Goal: Task Accomplishment & Management: Manage account settings

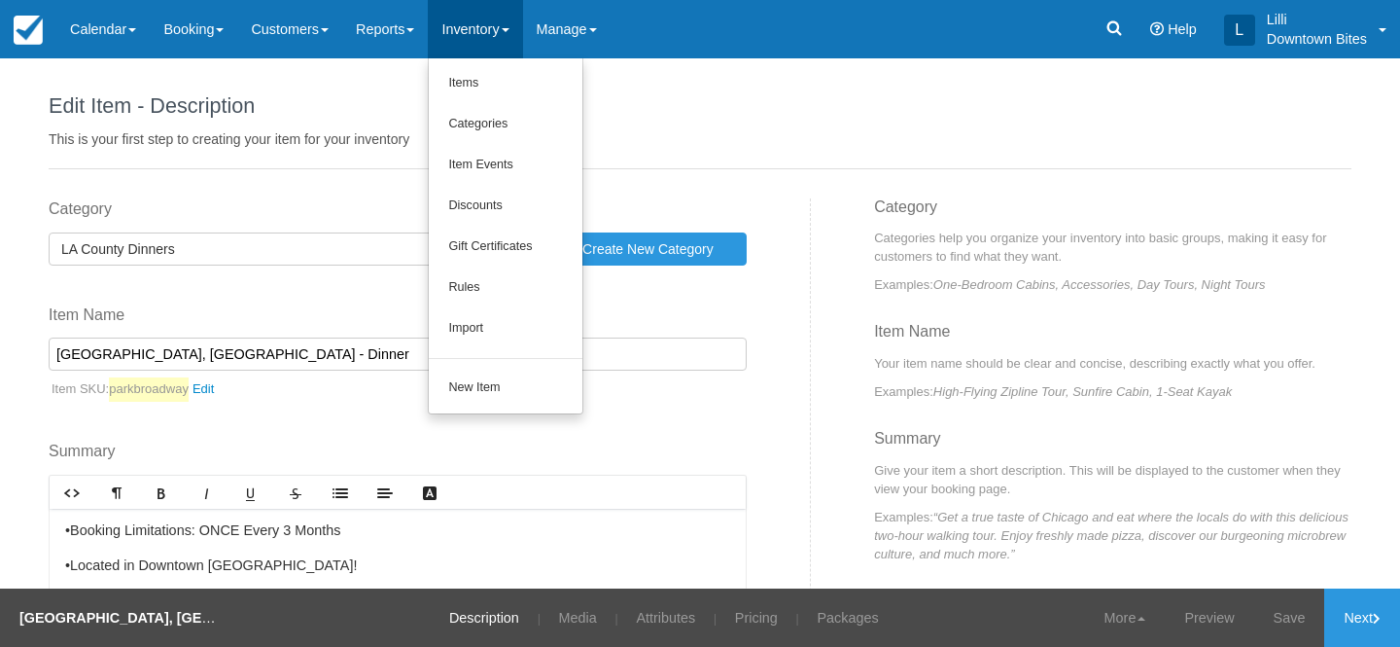
scroll to position [1138, 0]
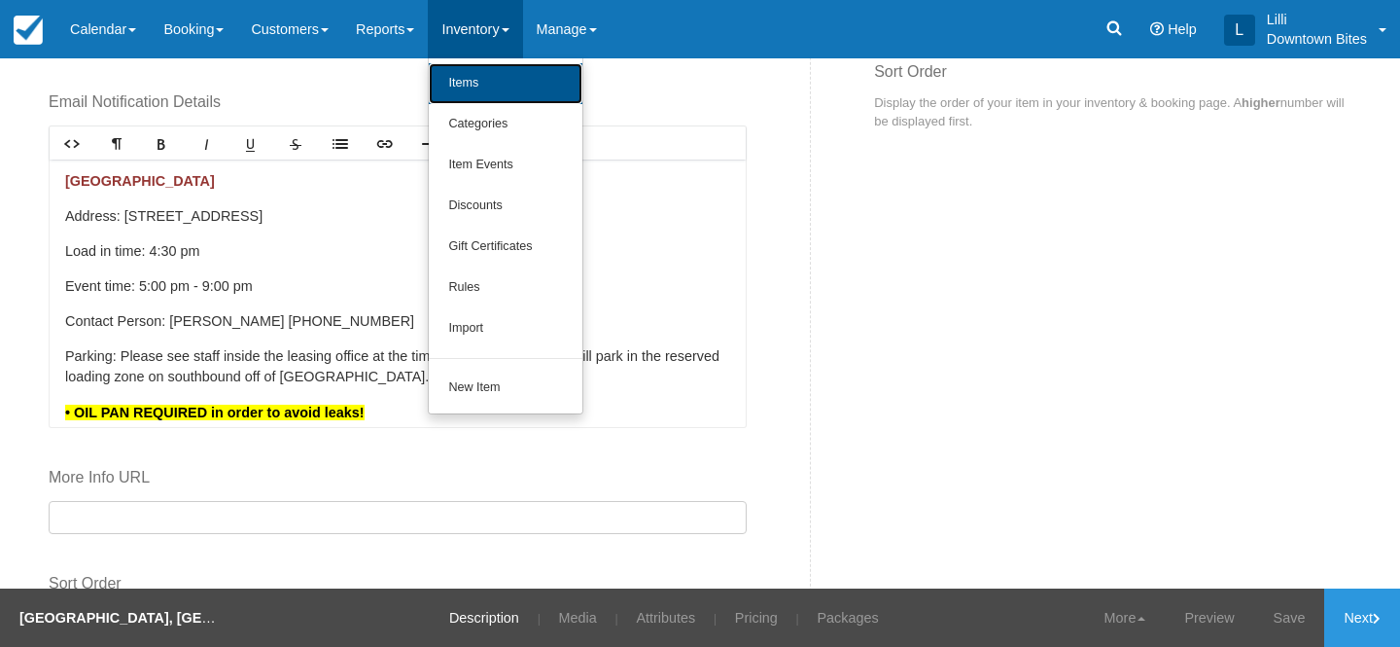
click at [489, 87] on link "Items" at bounding box center [506, 83] width 154 height 41
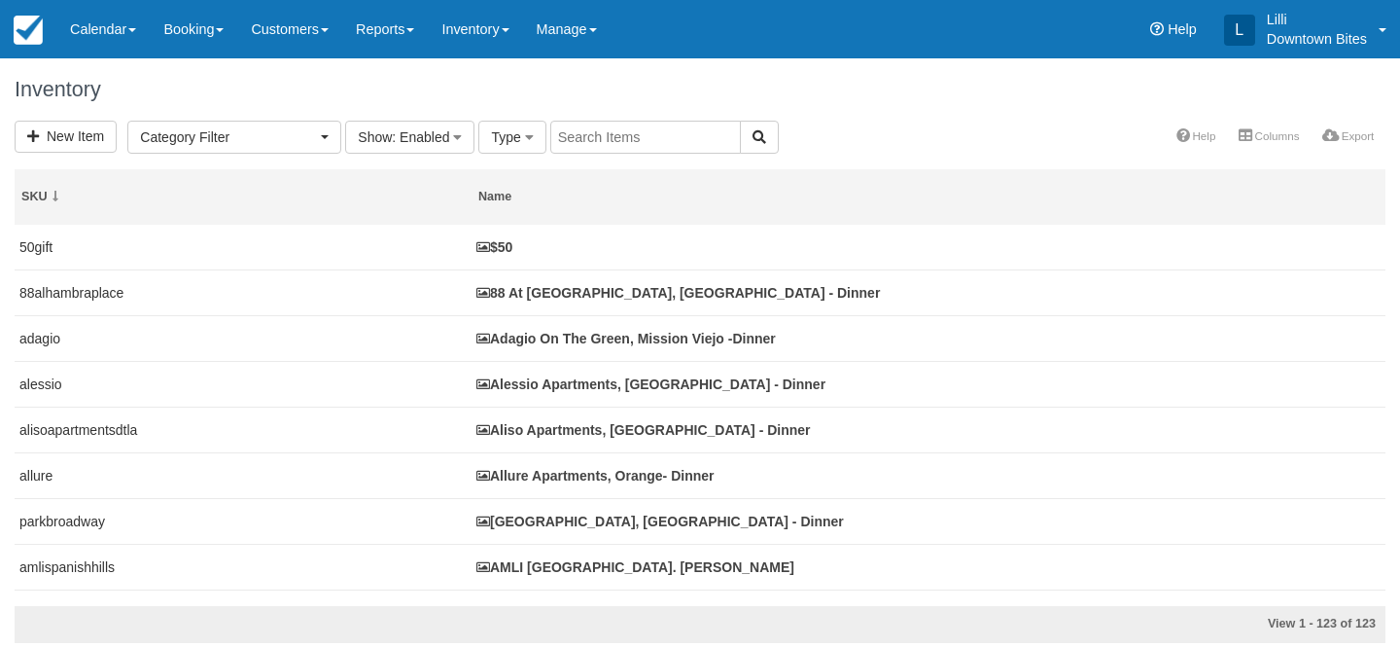
select select
click at [591, 135] on div at bounding box center [700, 323] width 1400 height 647
click at [591, 135] on input "text" at bounding box center [645, 137] width 191 height 33
type input "jia"
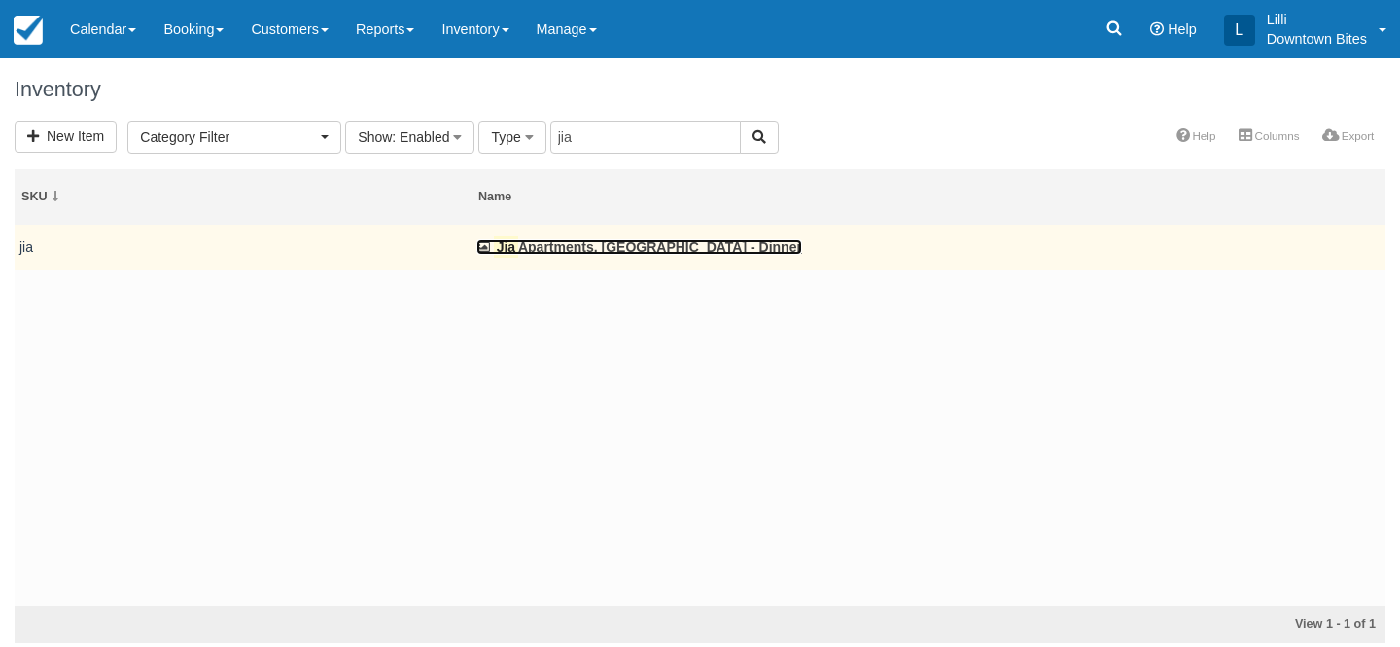
click at [553, 240] on link "Jia Apartments, Los Angeles - Dinner" at bounding box center [639, 247] width 326 height 16
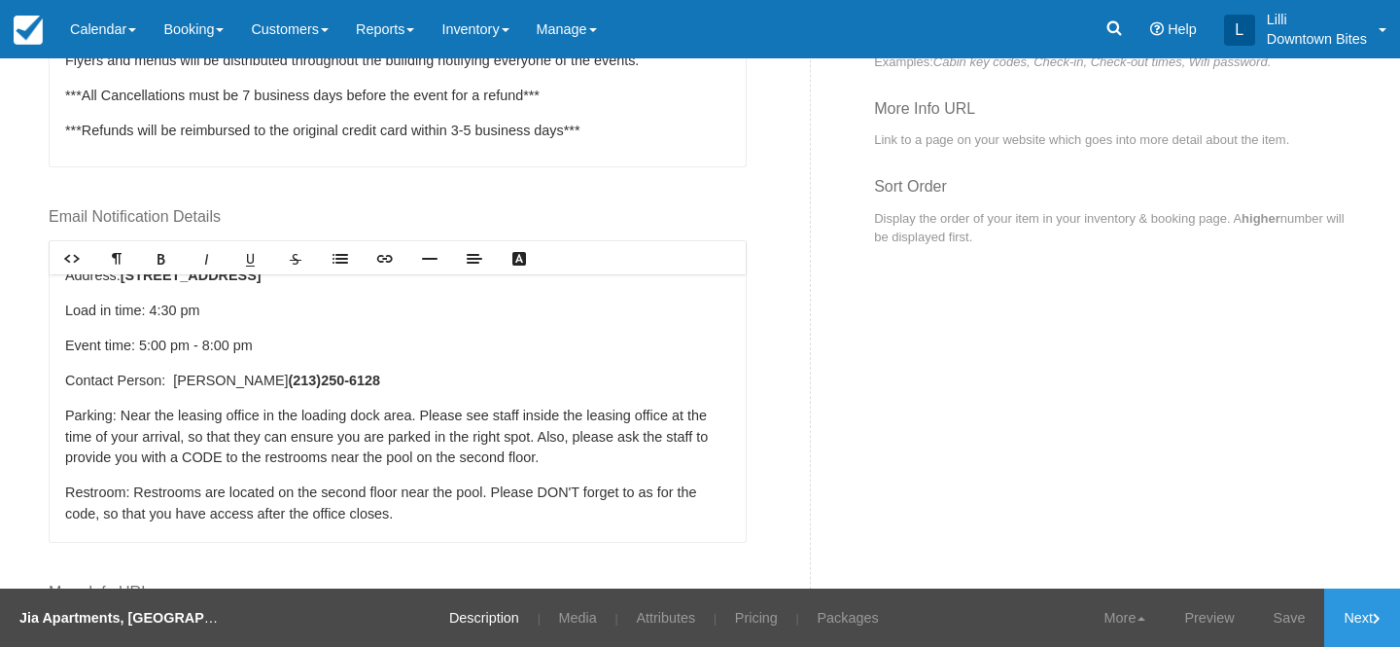
scroll to position [84, 0]
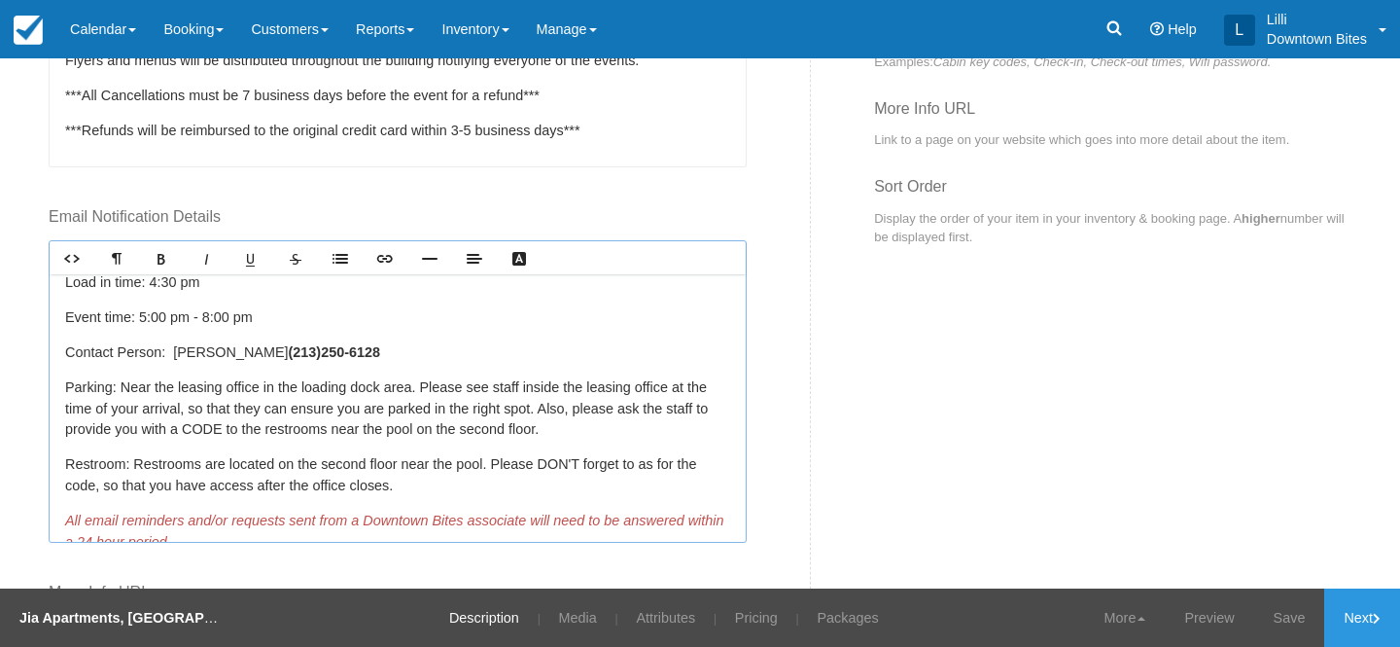
click at [175, 349] on p "Contact Person: Victoria ( 213) 250-6128" at bounding box center [397, 352] width 665 height 21
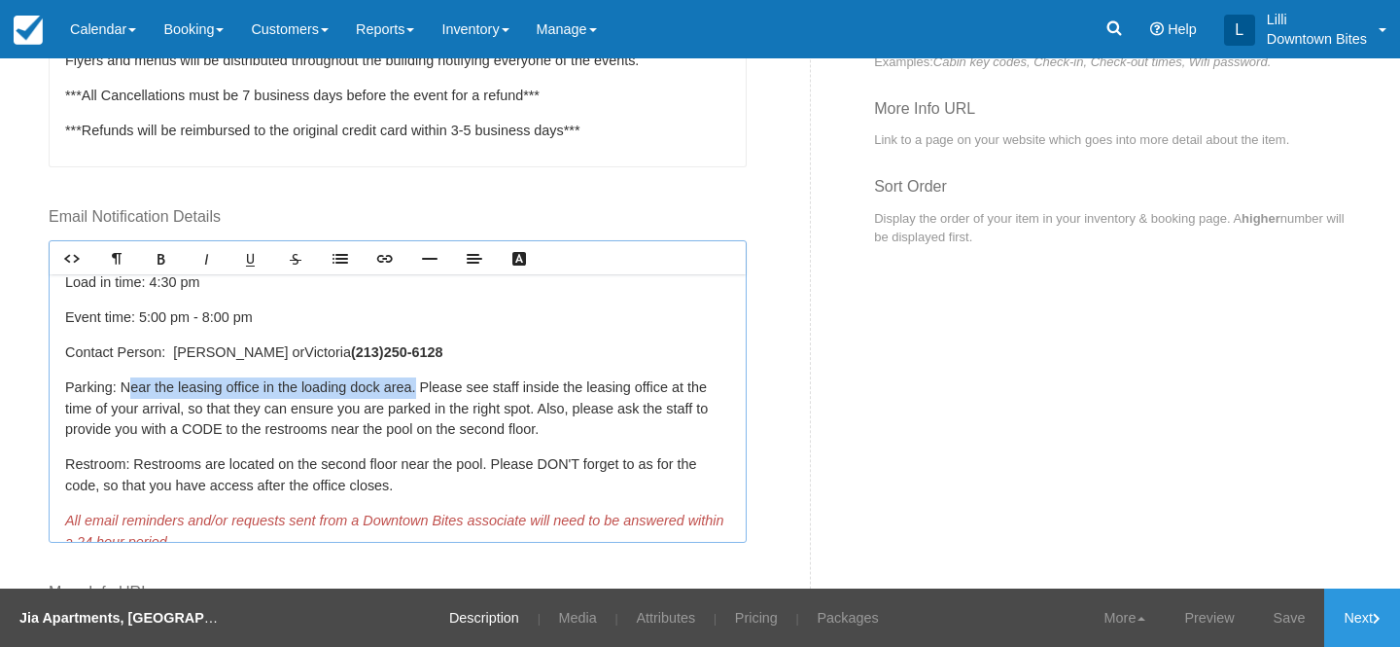
drag, startPoint x: 423, startPoint y: 388, endPoint x: 128, endPoint y: 380, distance: 294.7
click at [126, 381] on span "Parking: Near the leasing office in the loading dock area. Please see staff ins…" at bounding box center [386, 407] width 643 height 57
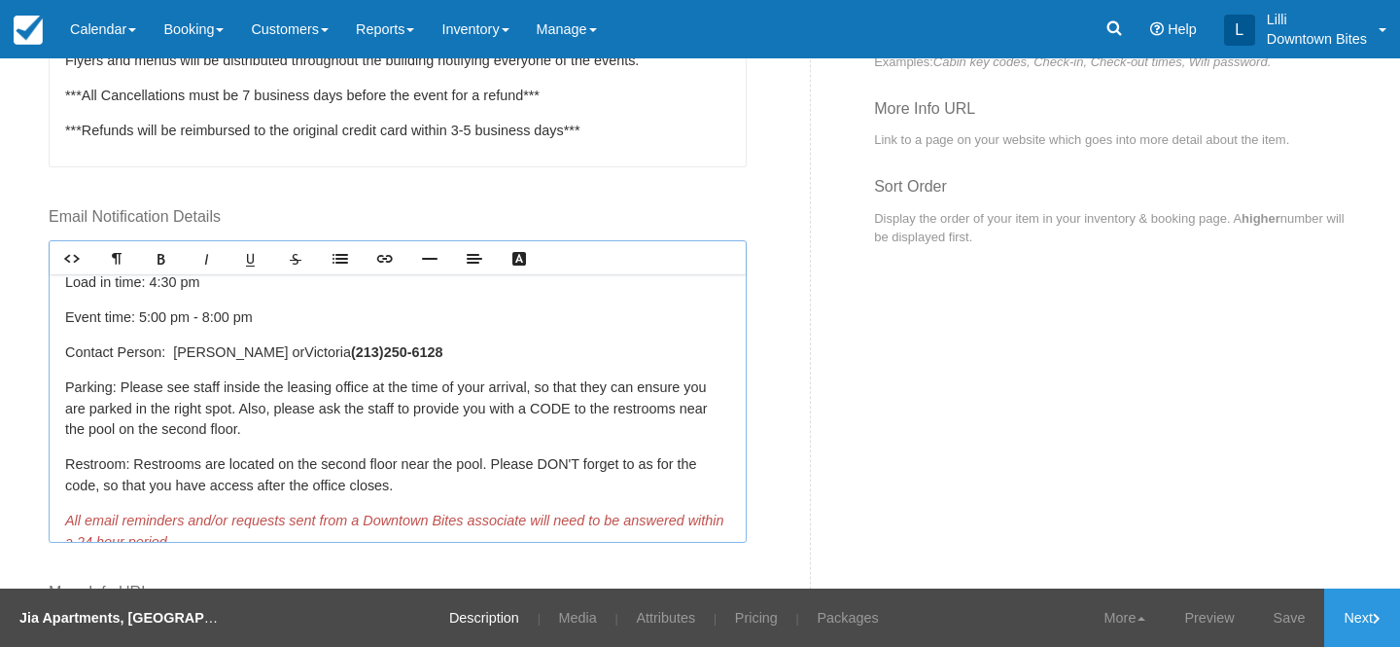
click at [243, 408] on span "Parking: Please see staff inside the leasing office at the time of your arrival…" at bounding box center [386, 407] width 642 height 57
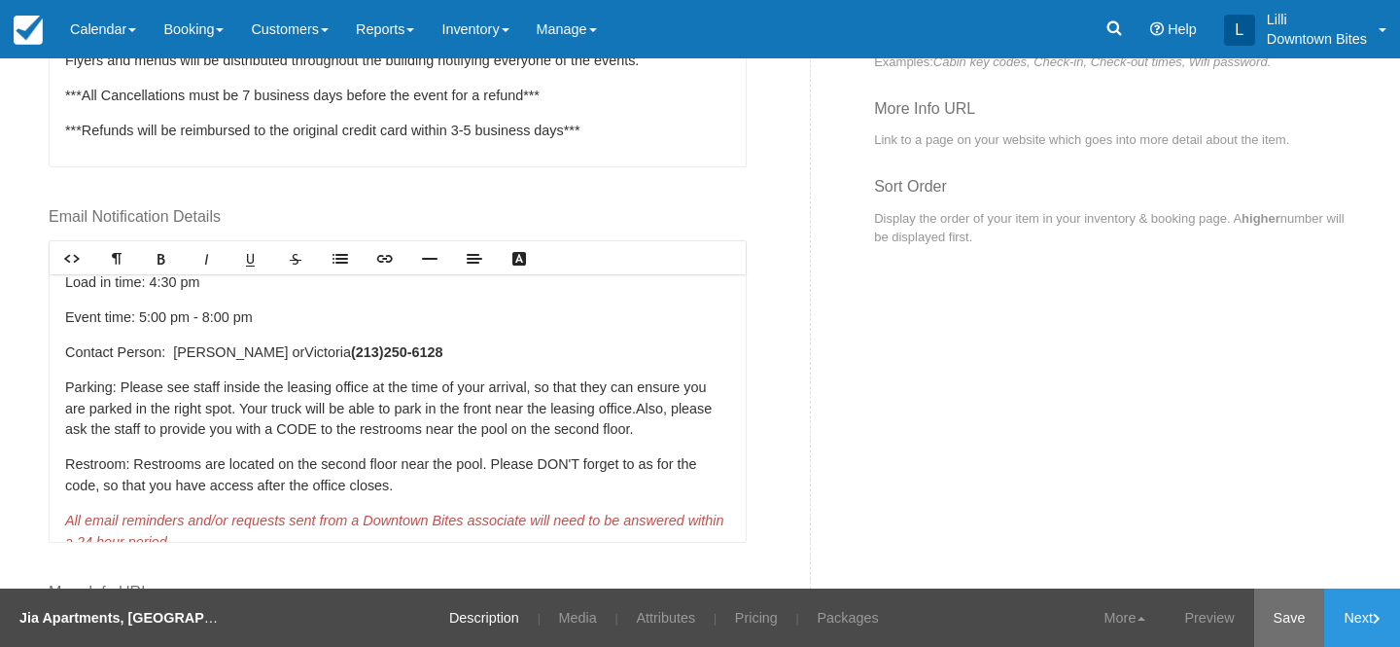
click at [1276, 621] on link "Save" at bounding box center [1289, 617] width 71 height 58
click at [302, 20] on link "Customers" at bounding box center [289, 29] width 105 height 58
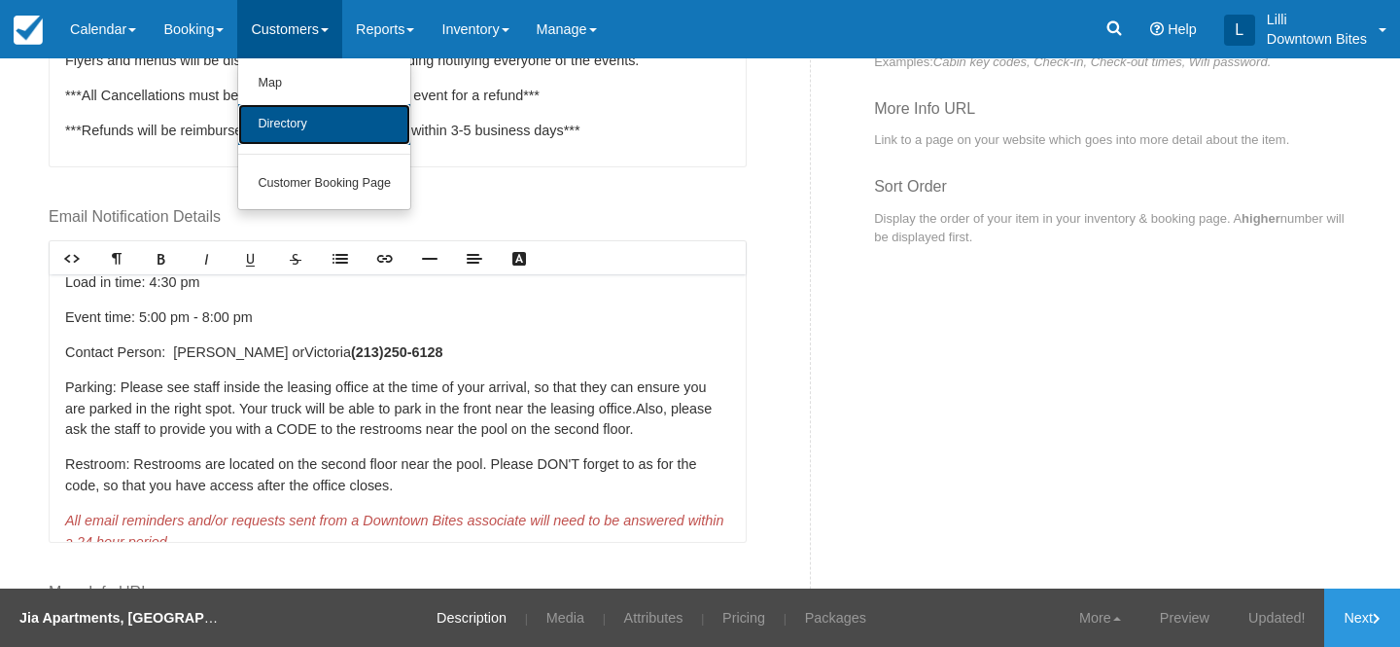
click at [295, 126] on link "Directory" at bounding box center [324, 124] width 172 height 41
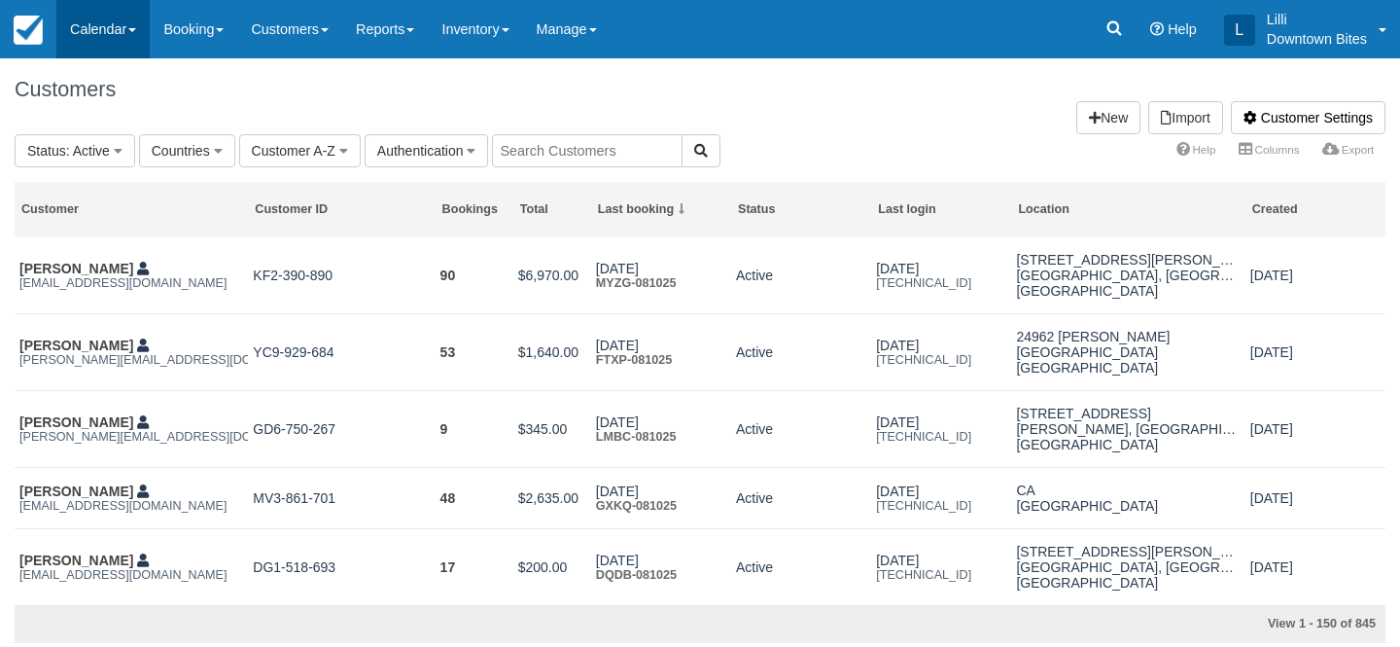
click at [111, 28] on link "Calendar" at bounding box center [102, 29] width 93 height 58
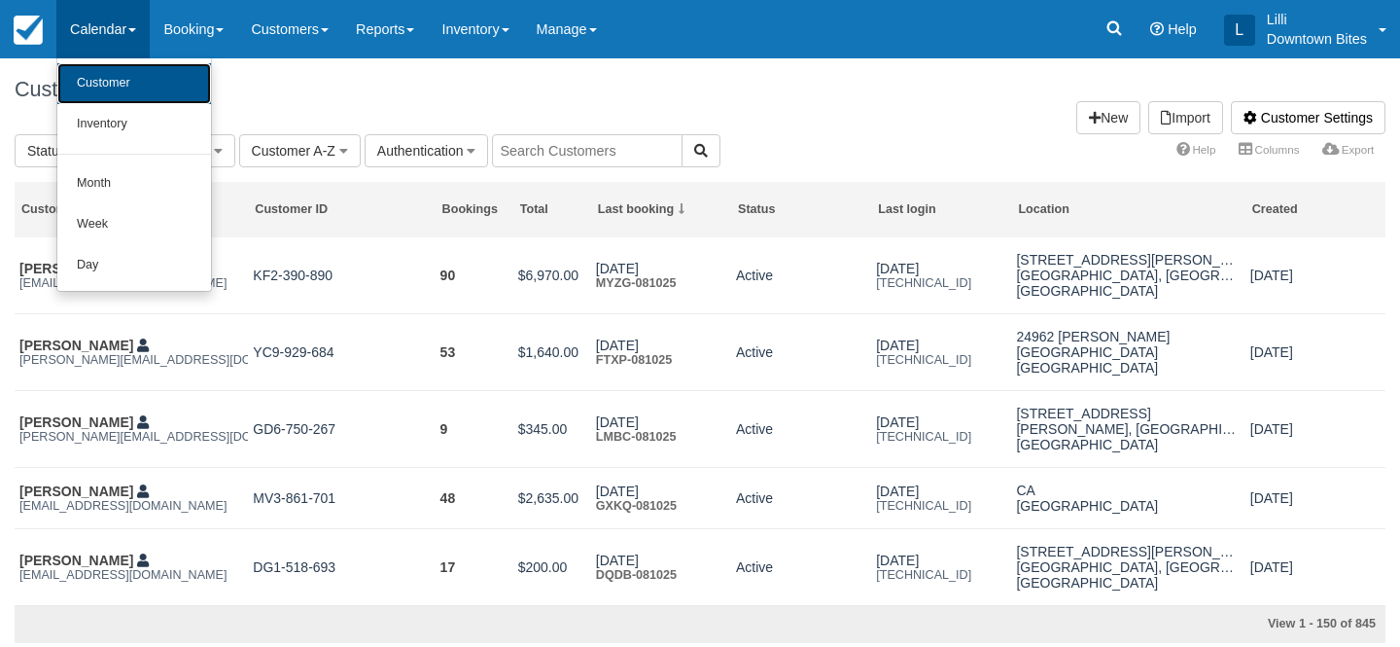
click at [116, 81] on link "Customer" at bounding box center [134, 83] width 154 height 41
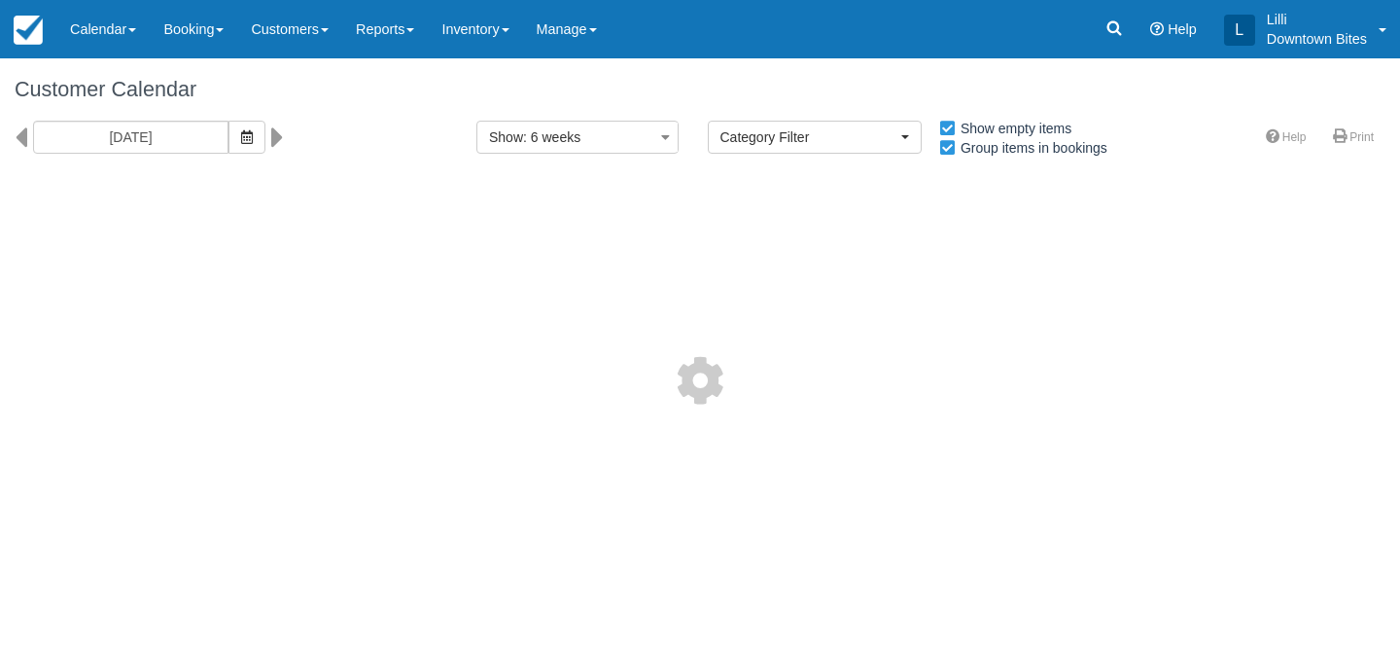
select select
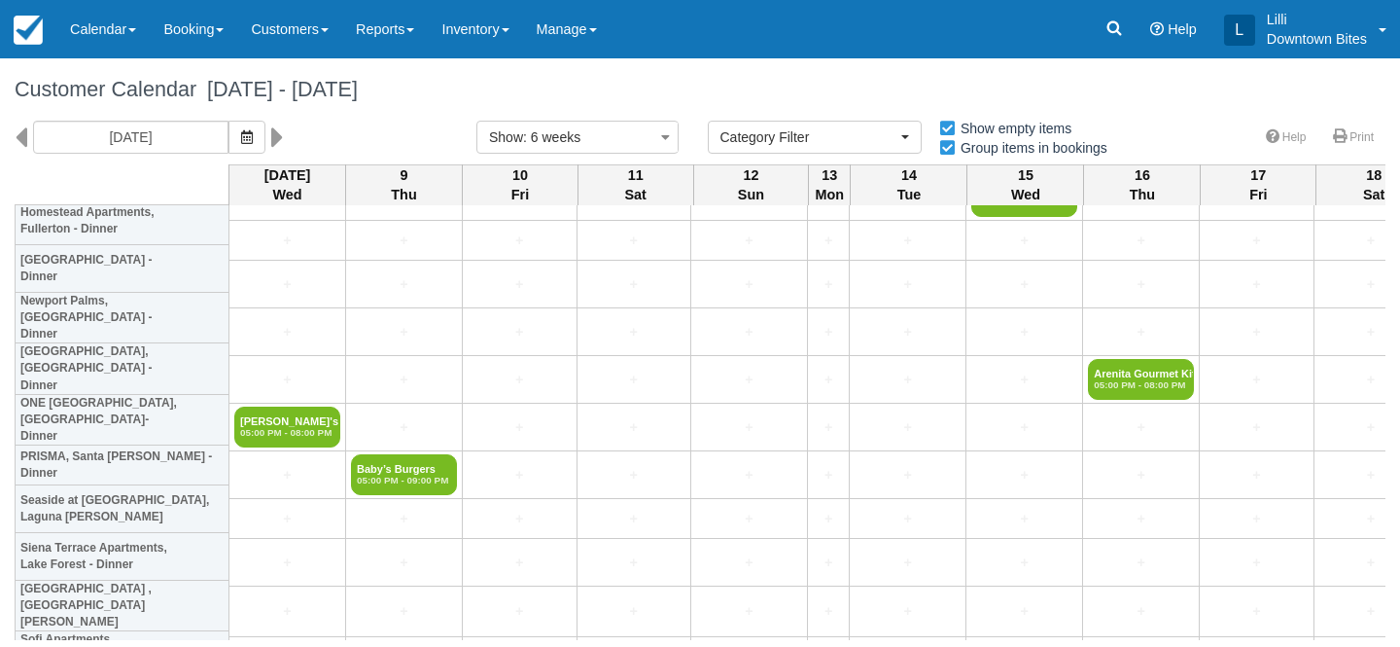
scroll to position [4539, 0]
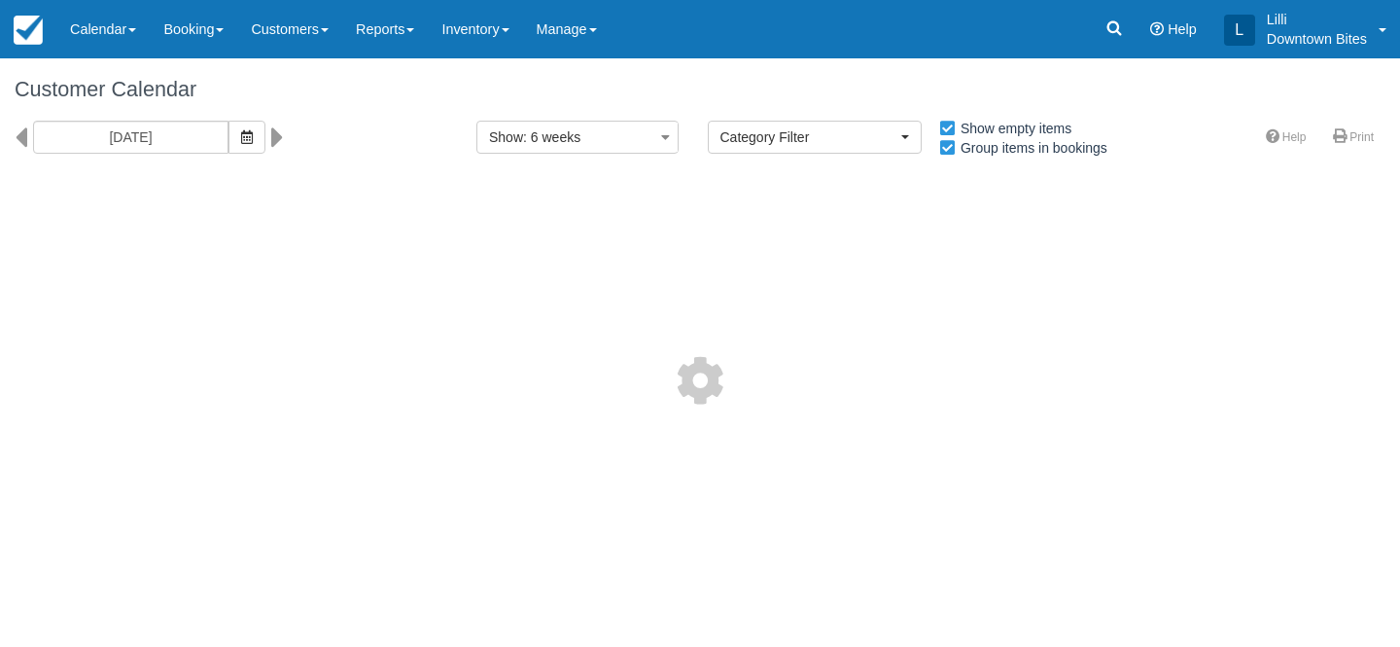
select select
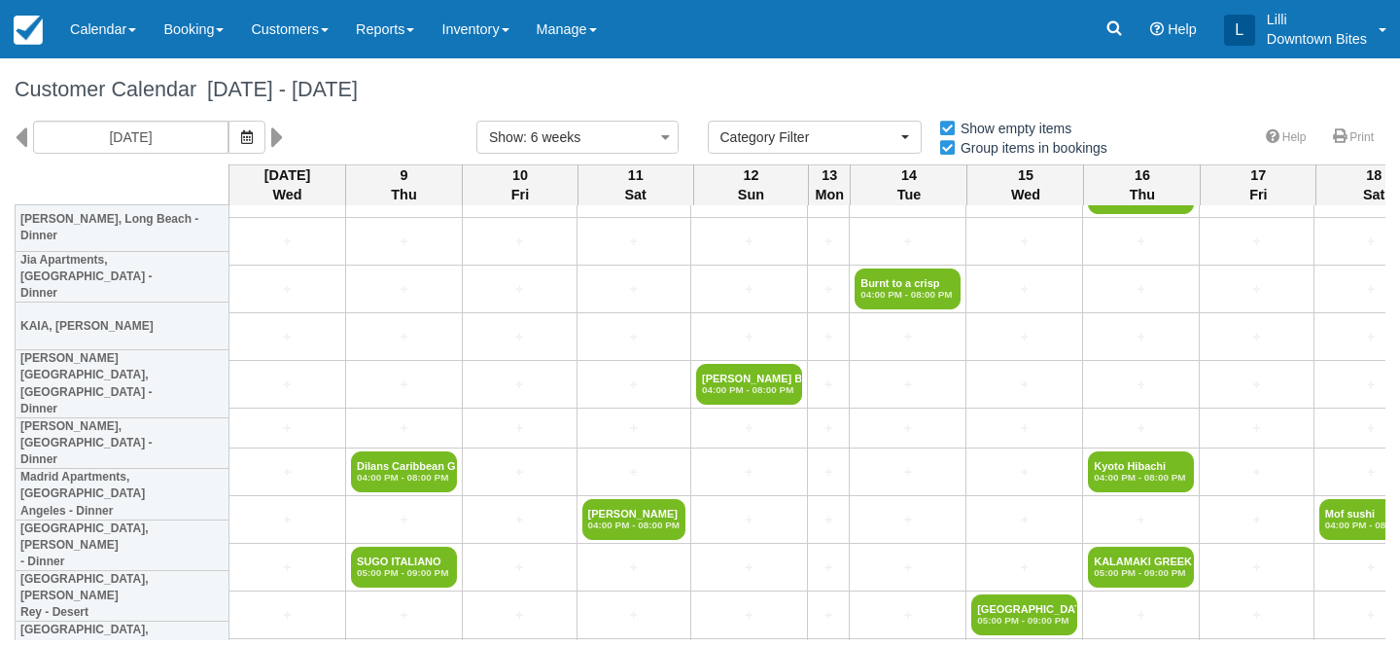
scroll to position [1633, 0]
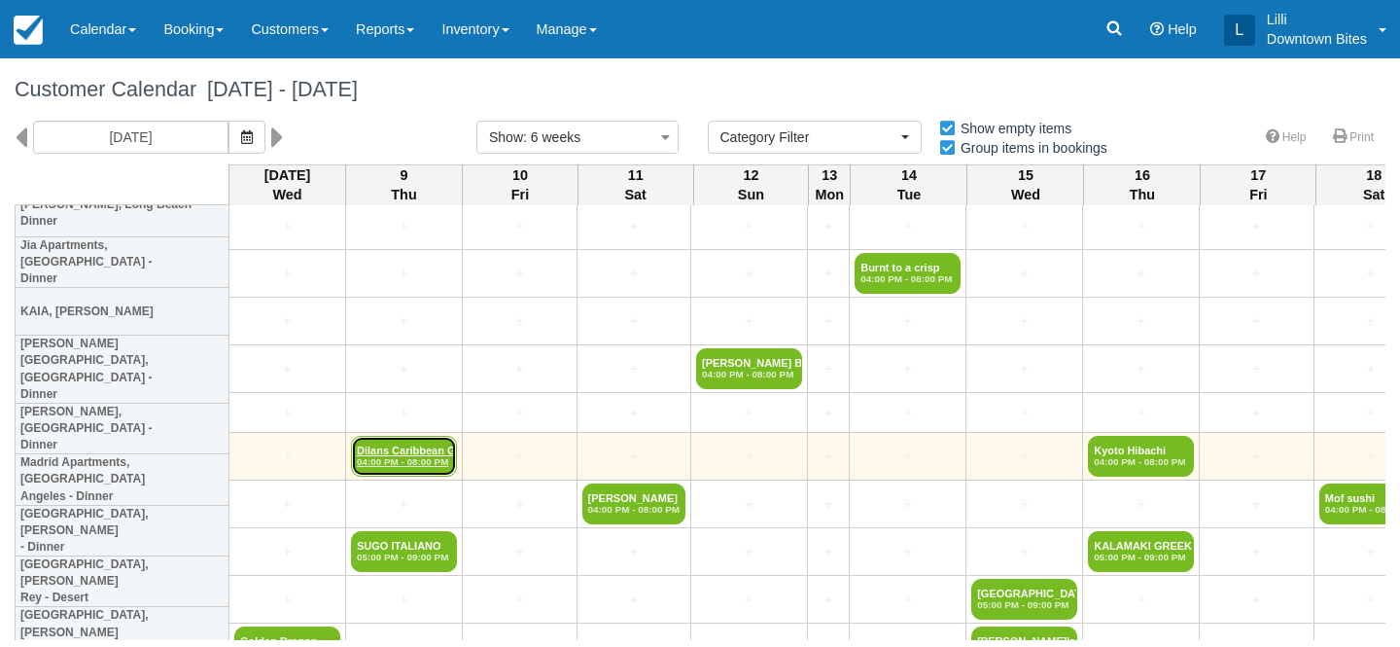
click at [389, 459] on em "04:00 PM - 08:00 PM" at bounding box center [404, 462] width 94 height 12
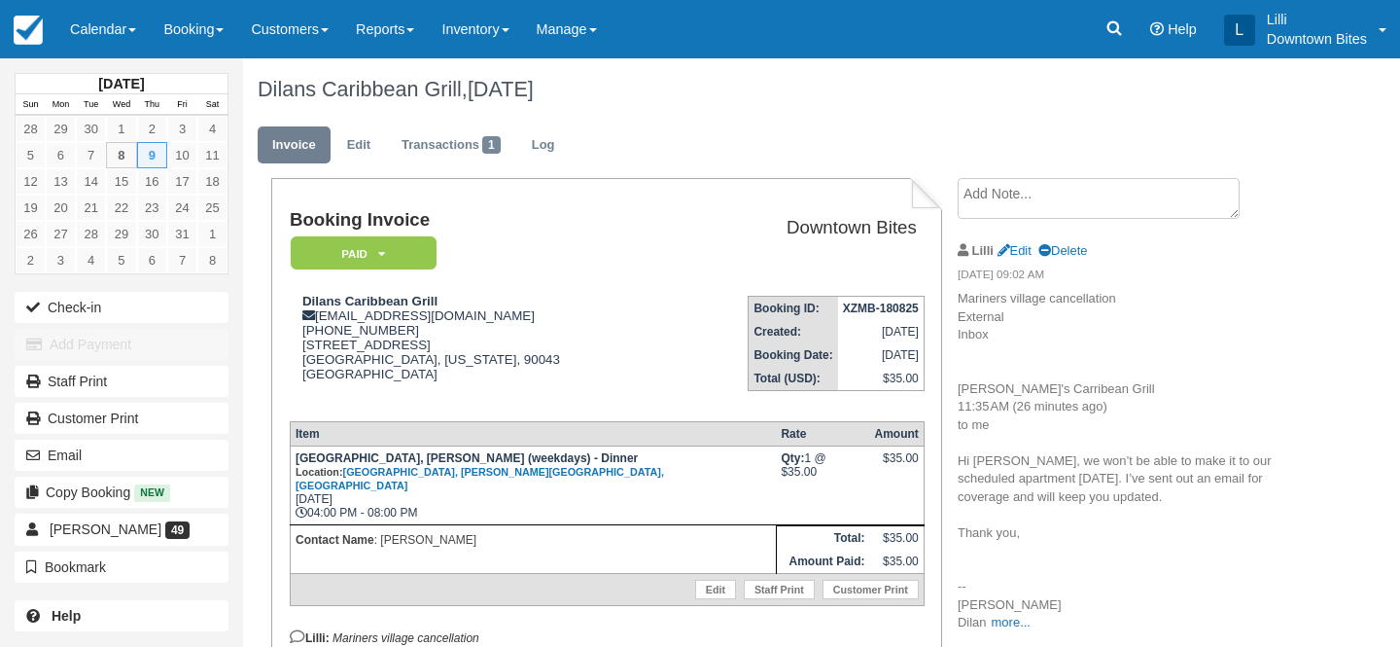
click at [1023, 209] on textarea at bounding box center [1099, 198] width 282 height 41
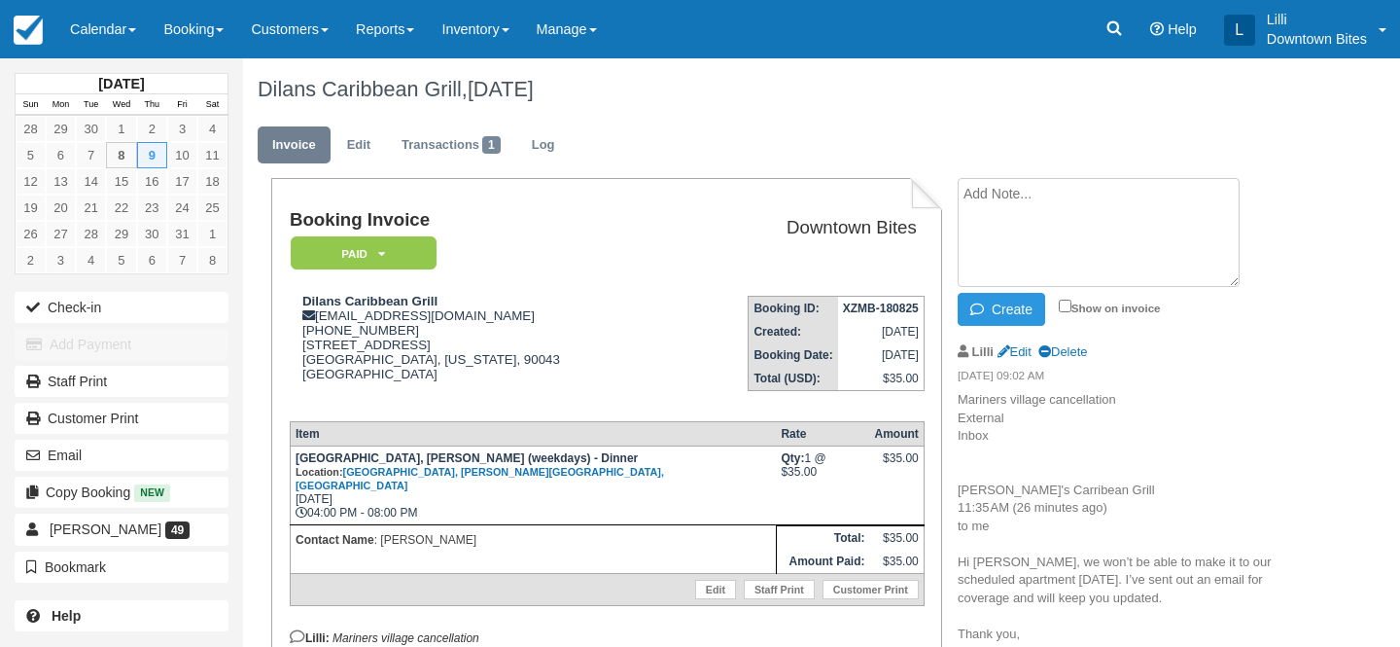
paste textarea "[PERSON_NAME] <[PERSON_NAME][EMAIL_ADDRESS][DOMAIN_NAME]> 9:02 AM (10 hours ago…"
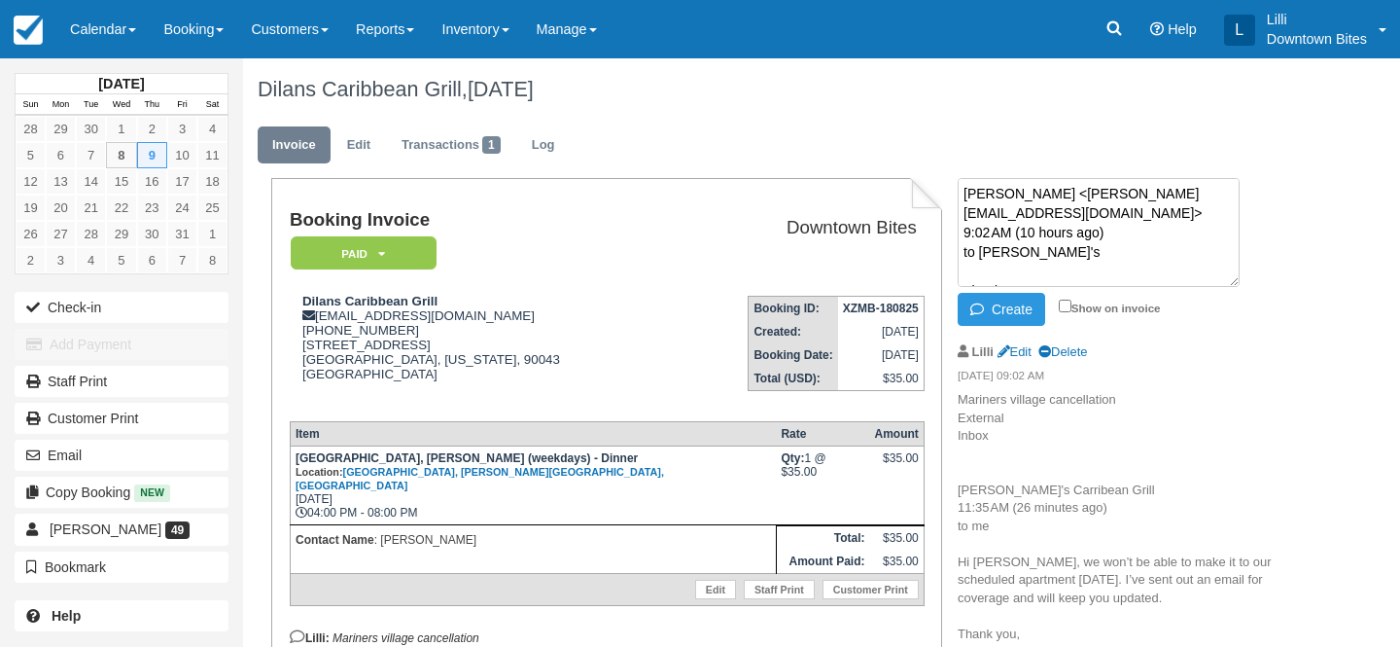
scroll to position [790, 0]
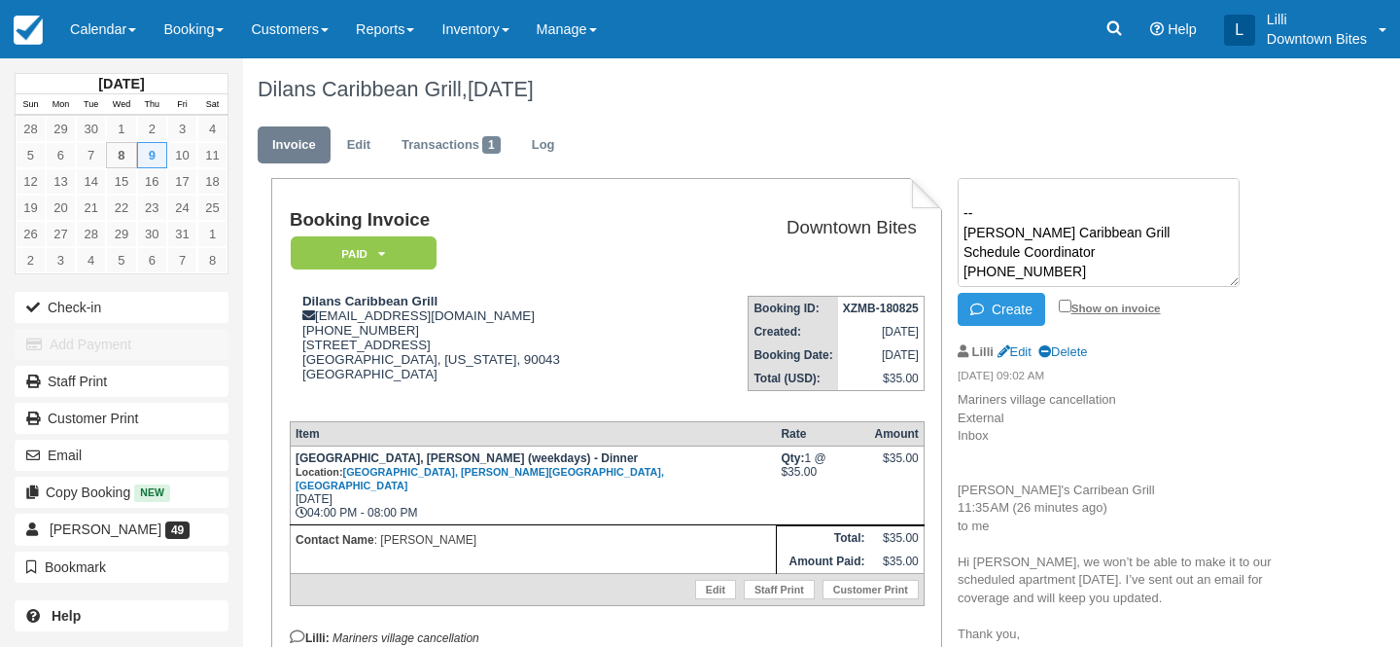
type textarea "[PERSON_NAME] <[PERSON_NAME][EMAIL_ADDRESS][DOMAIN_NAME]> 9:02 AM (10 hours ago…"
click at [1066, 306] on input "Show on invoice" at bounding box center [1065, 305] width 13 height 13
checkbox input "true"
click at [1010, 307] on button "Create" at bounding box center [1002, 309] width 88 height 33
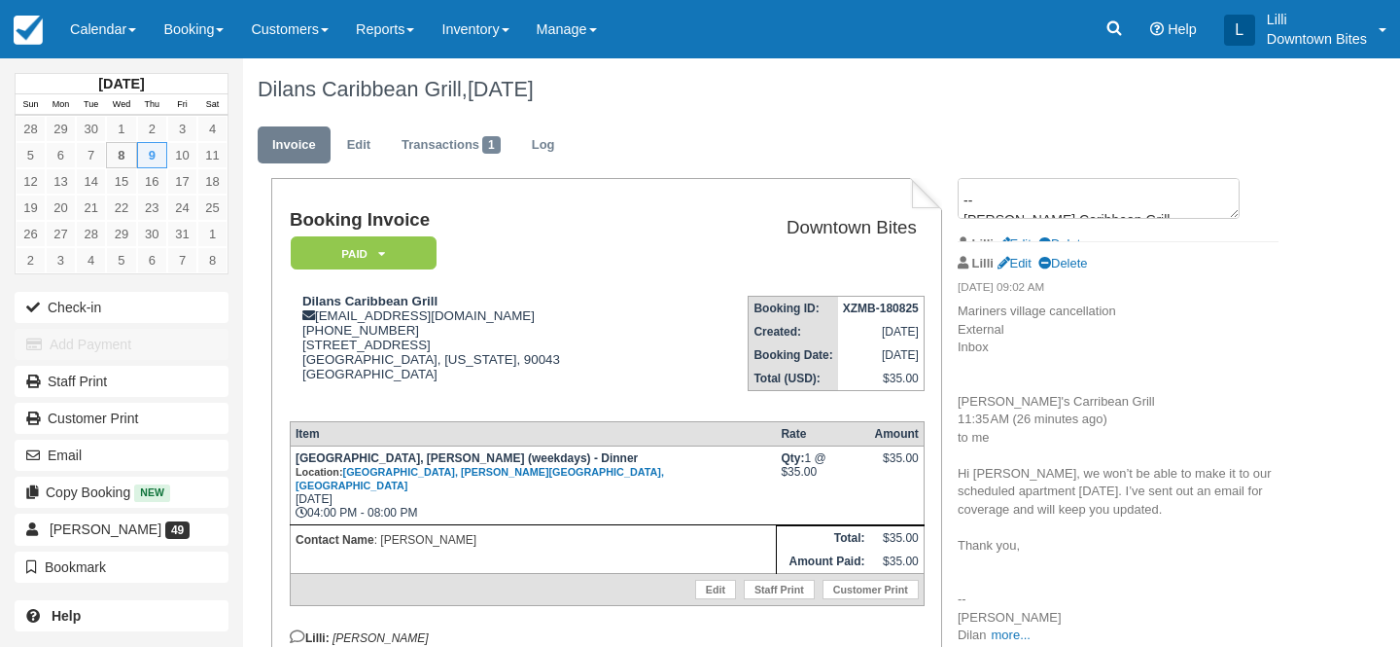
scroll to position [0, 0]
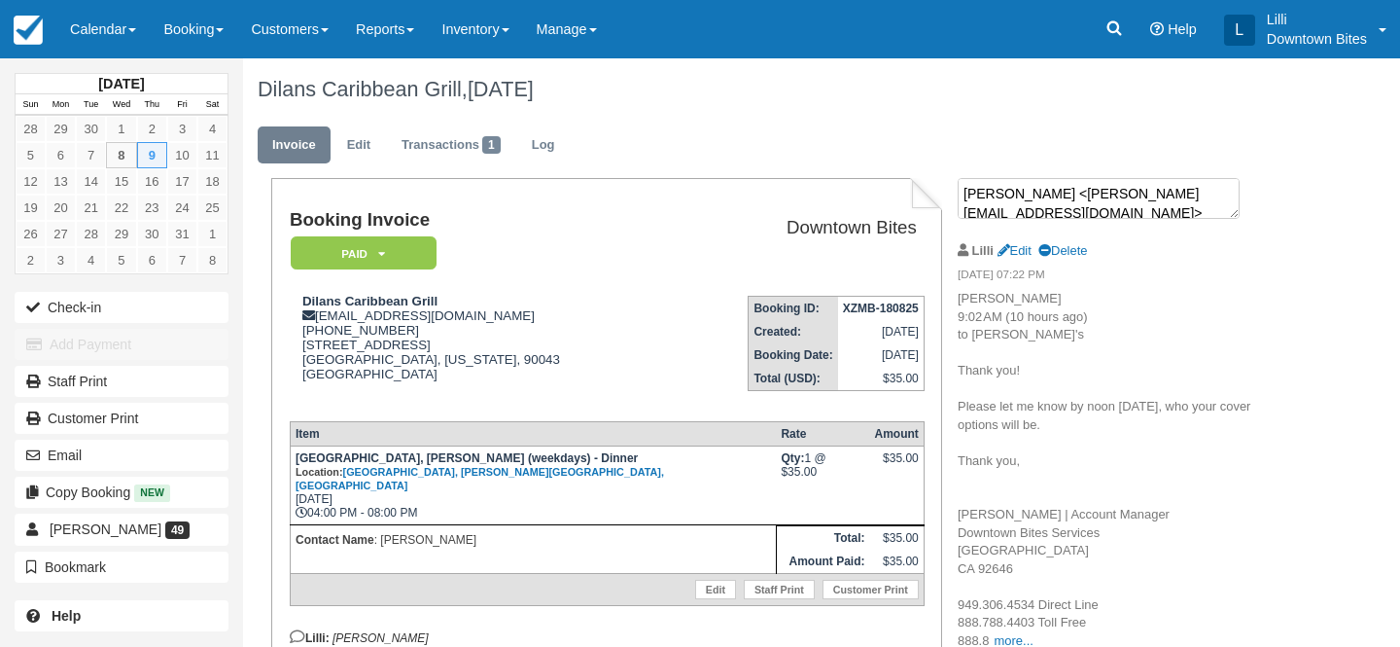
click at [1025, 194] on textarea "[PERSON_NAME] <[PERSON_NAME][EMAIL_ADDRESS][DOMAIN_NAME]> 9:02 AM (10 hours ago…" at bounding box center [1099, 198] width 282 height 41
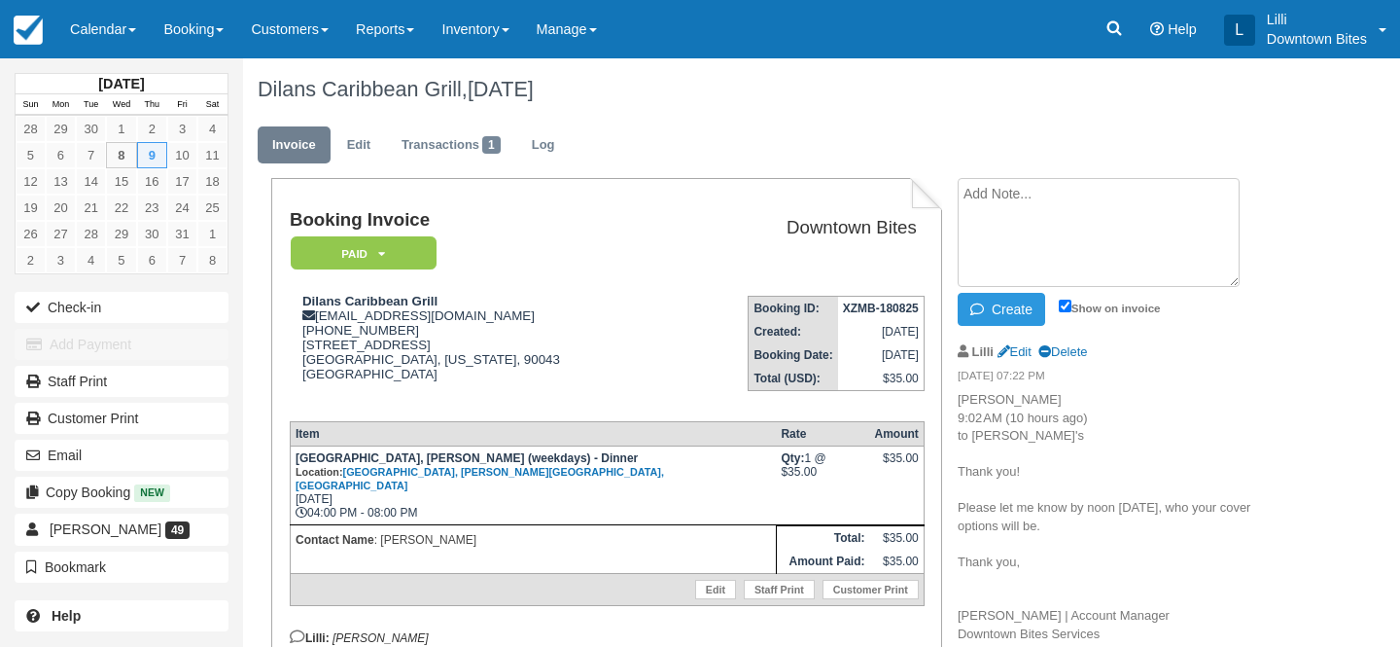
paste textarea "Re: Mariners village cancellation Return to Inbox? [DATE] 12PM [PERSON_NAME] <[…"
type textarea "Re: Mariners village cancellation Return to Inbox? [DATE] 12PM [PERSON_NAME] <[…"
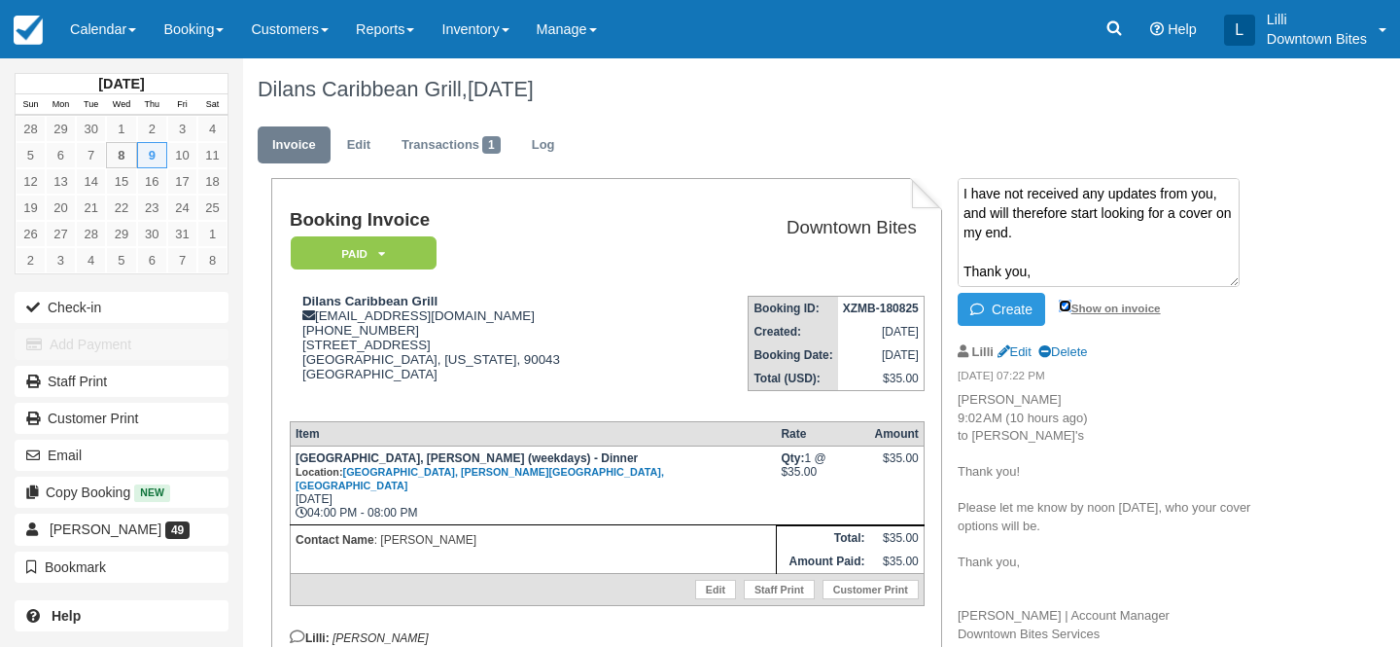
click at [1065, 307] on input "Show on invoice" at bounding box center [1065, 305] width 13 height 13
checkbox input "true"
click at [1024, 304] on button "Create" at bounding box center [1002, 309] width 88 height 33
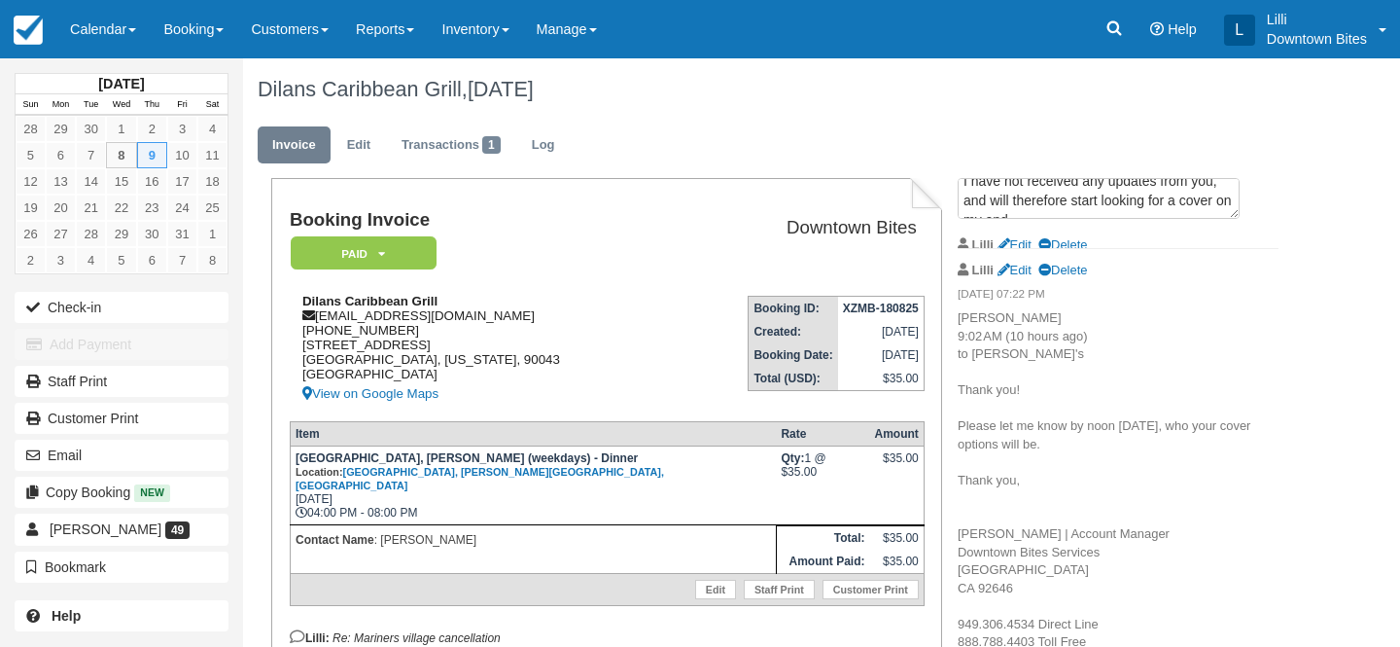
scroll to position [0, 0]
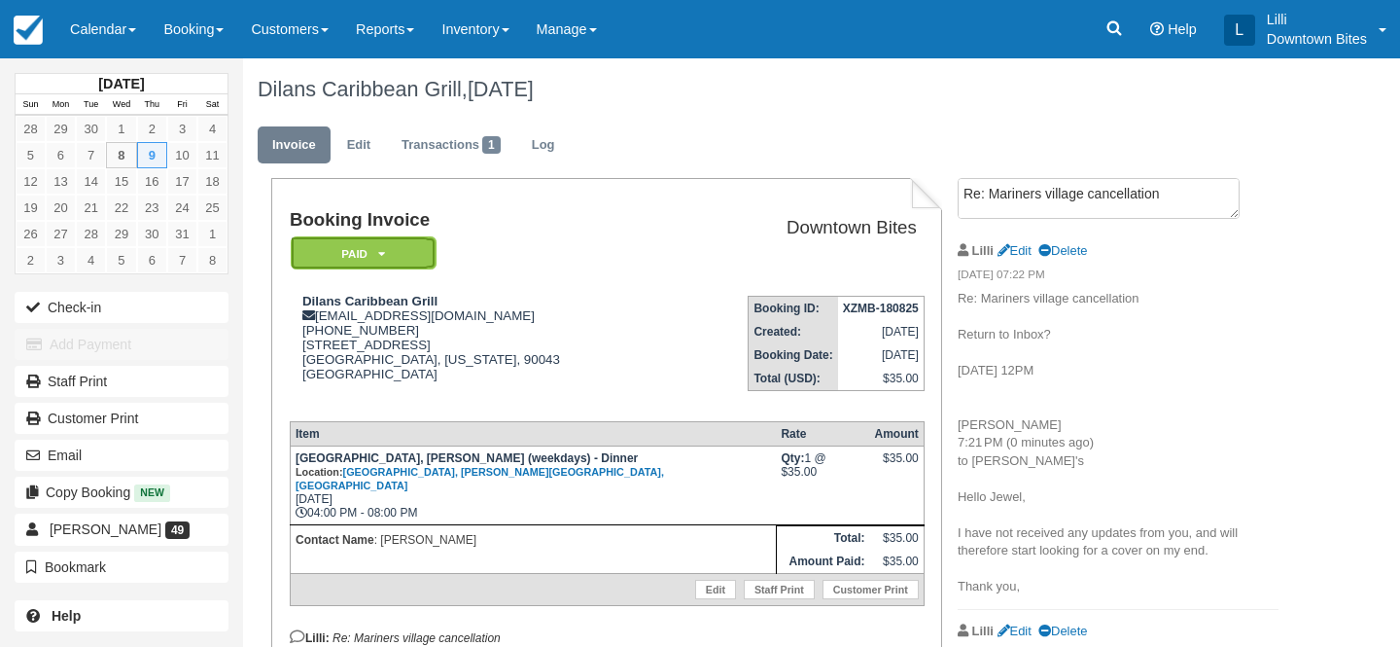
click at [421, 268] on em "Paid" at bounding box center [364, 253] width 146 height 34
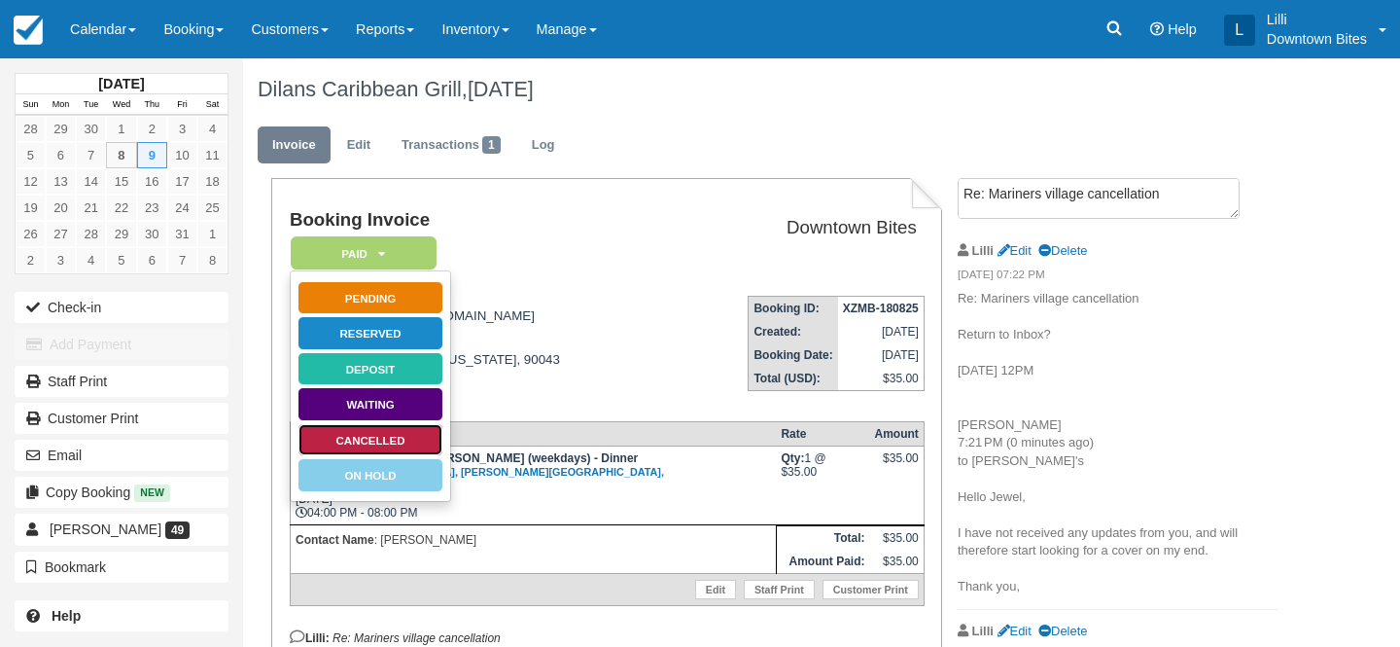
click at [395, 442] on link "Cancelled" at bounding box center [371, 440] width 146 height 34
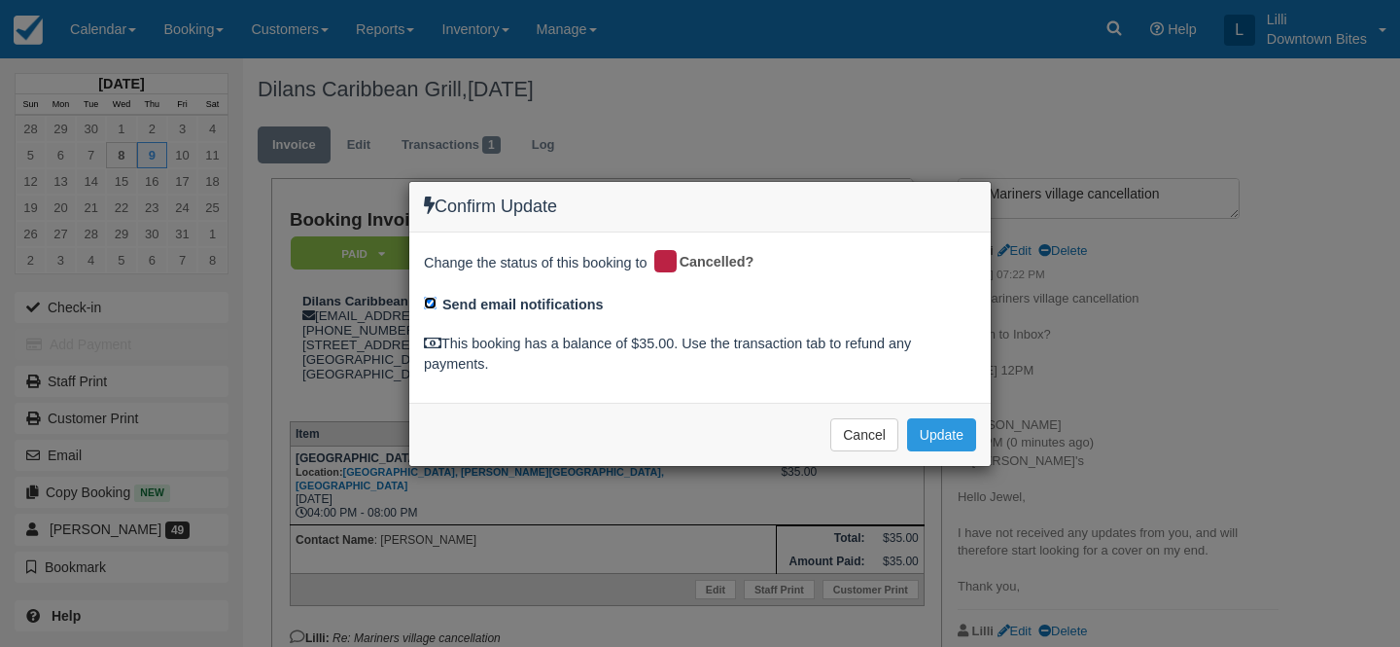
click at [431, 304] on input "Send email notifications" at bounding box center [430, 303] width 13 height 13
checkbox input "false"
click at [929, 436] on button "Update" at bounding box center [941, 434] width 69 height 33
